Goal: Find specific page/section: Find specific page/section

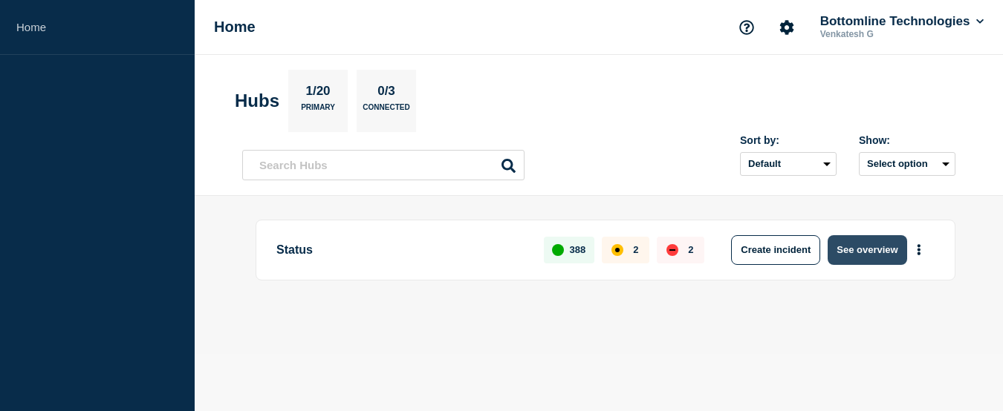
click at [887, 256] on button "See overview" at bounding box center [866, 250] width 79 height 30
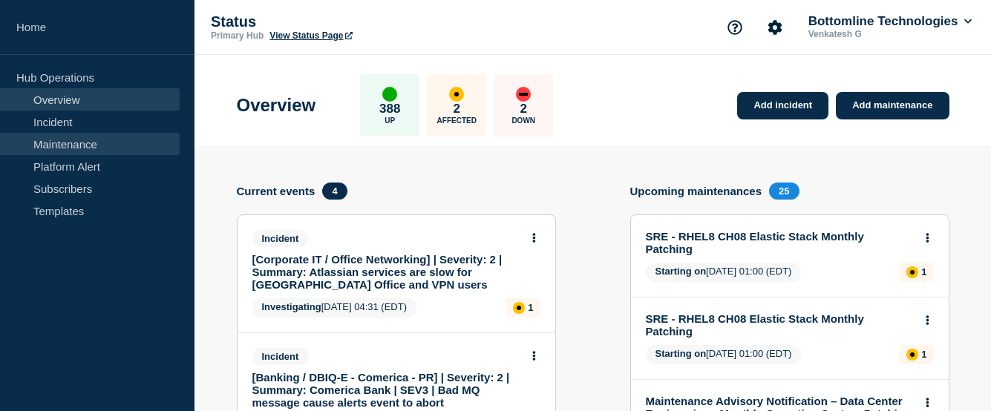
click at [53, 147] on link "Maintenance" at bounding box center [90, 144] width 180 height 22
